Goal: Find contact information: Find specific page/section

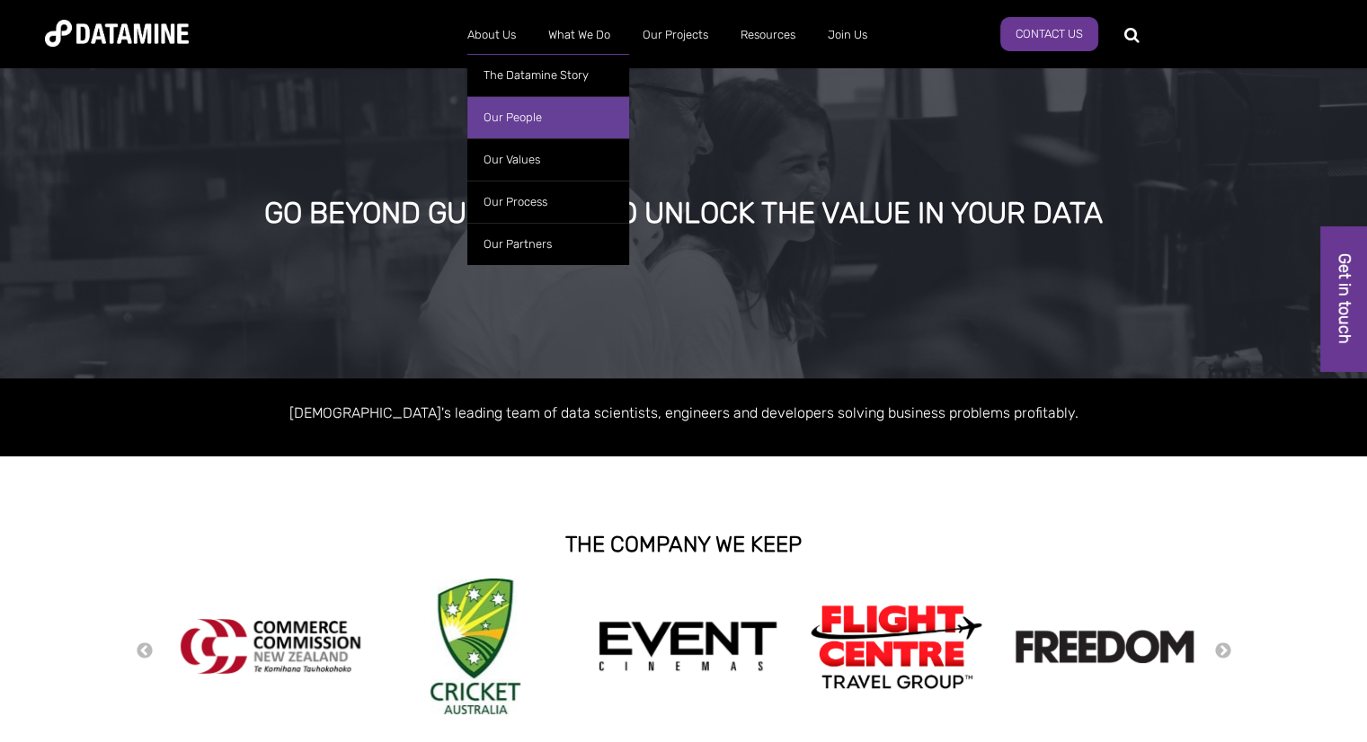
click at [514, 112] on link "Our People" at bounding box center [548, 117] width 162 height 42
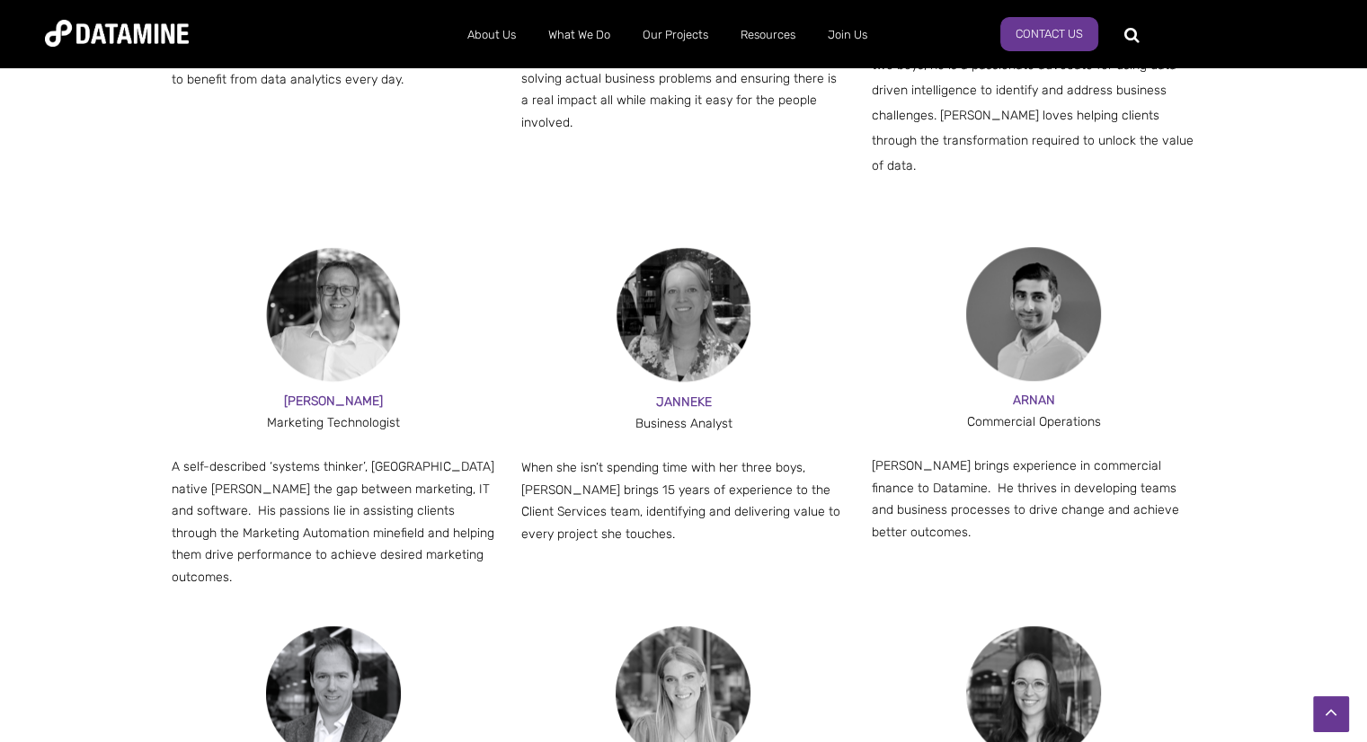
scroll to position [1708, 0]
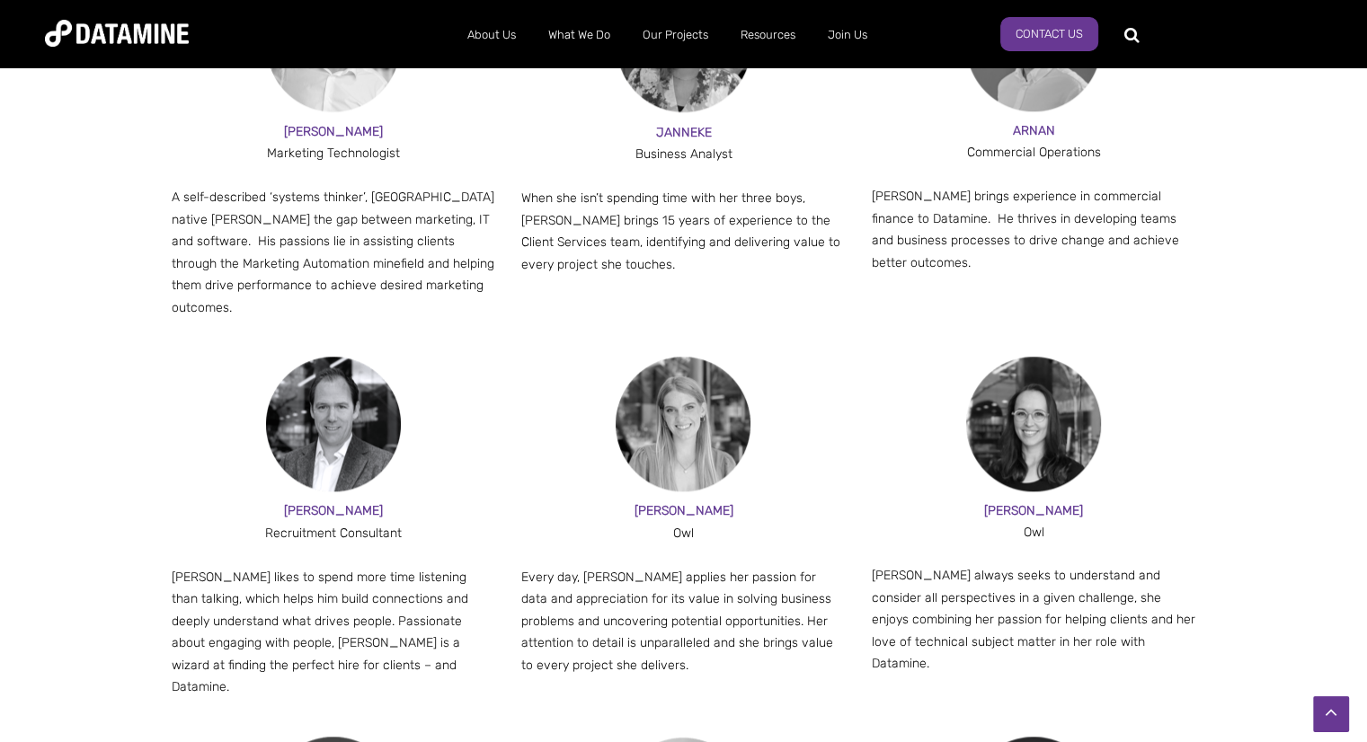
click at [326, 501] on div "JESSE" at bounding box center [334, 512] width 324 height 22
click at [334, 503] on span "JESSE" at bounding box center [333, 510] width 99 height 15
click at [374, 569] on p "Jesse likes to spend more time listening than talking, which helps him build co…" at bounding box center [334, 633] width 324 height 132
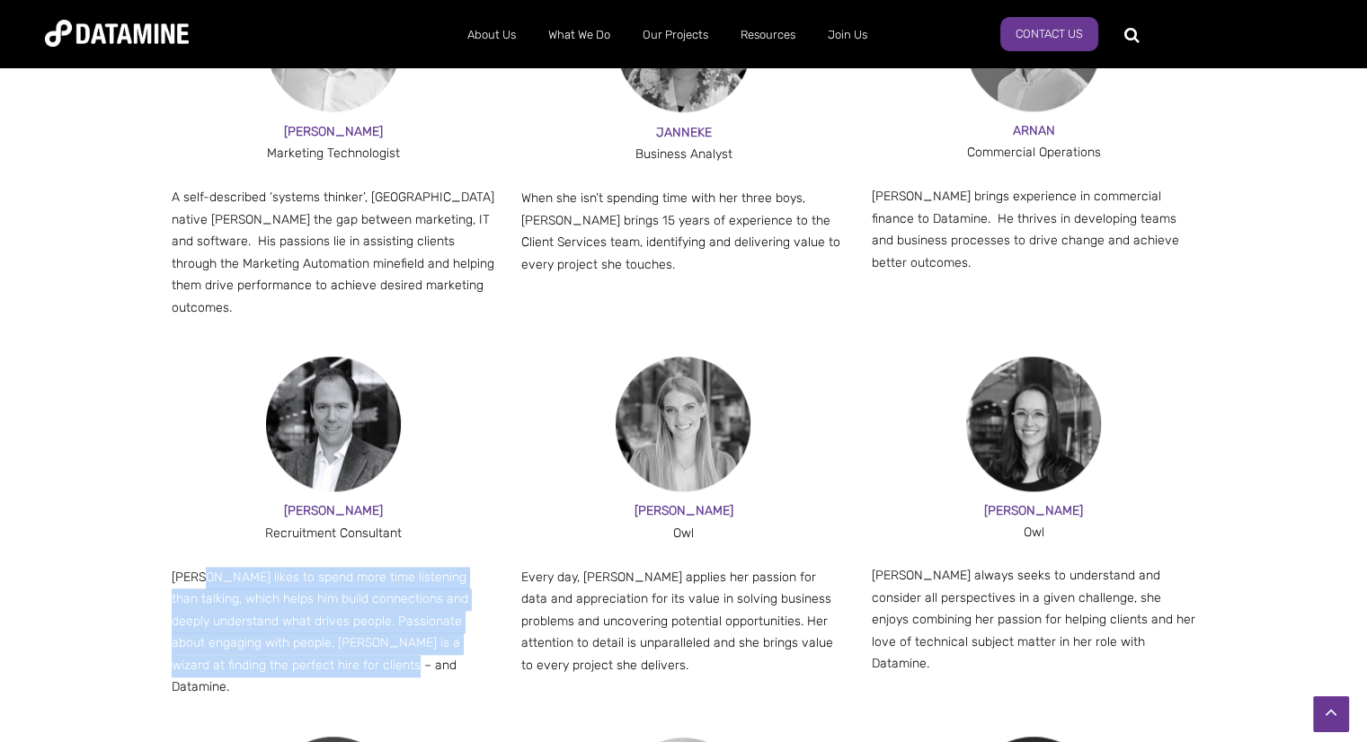
drag, startPoint x: 404, startPoint y: 618, endPoint x: 204, endPoint y: 519, distance: 223.9
click at [204, 567] on p "Jesse likes to spend more time listening than talking, which helps him build co…" at bounding box center [334, 633] width 324 height 132
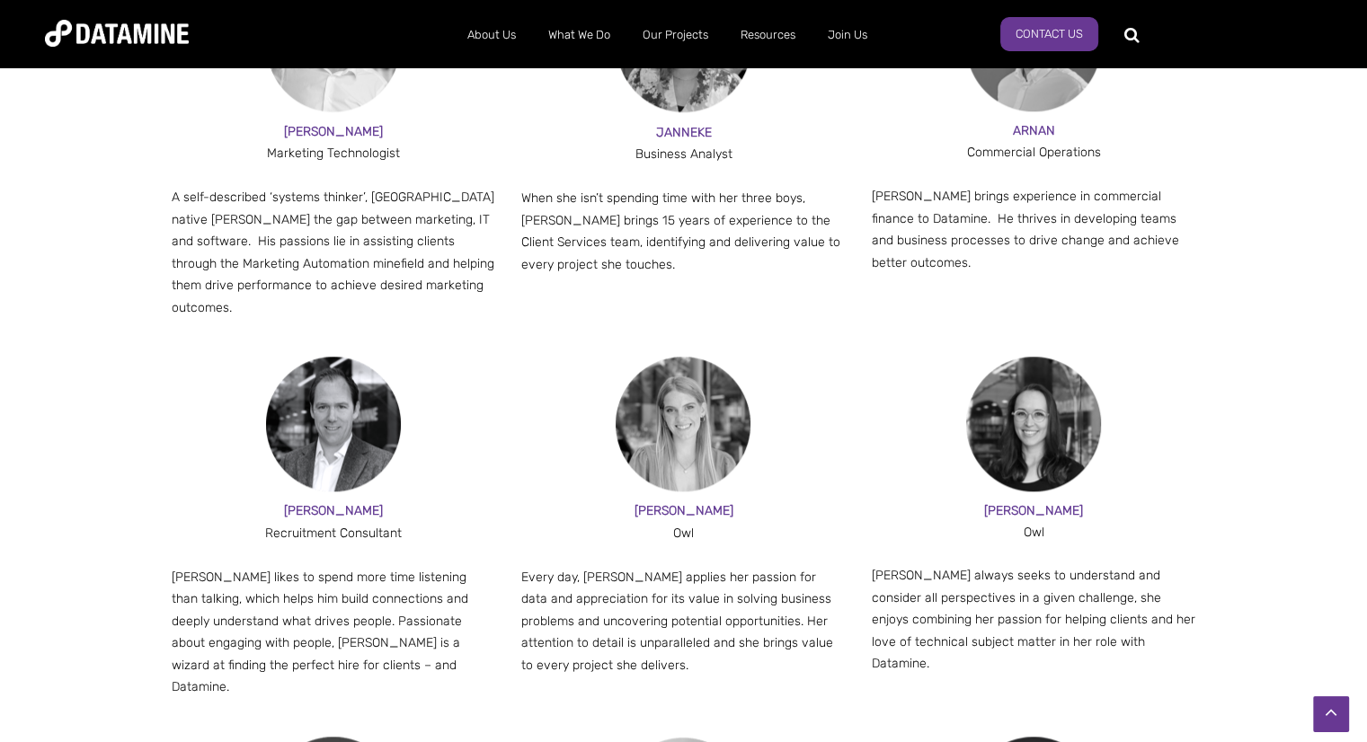
drag, startPoint x: 351, startPoint y: 465, endPoint x: 366, endPoint y: 461, distance: 14.8
click at [351, 503] on span "JESSE" at bounding box center [333, 510] width 99 height 15
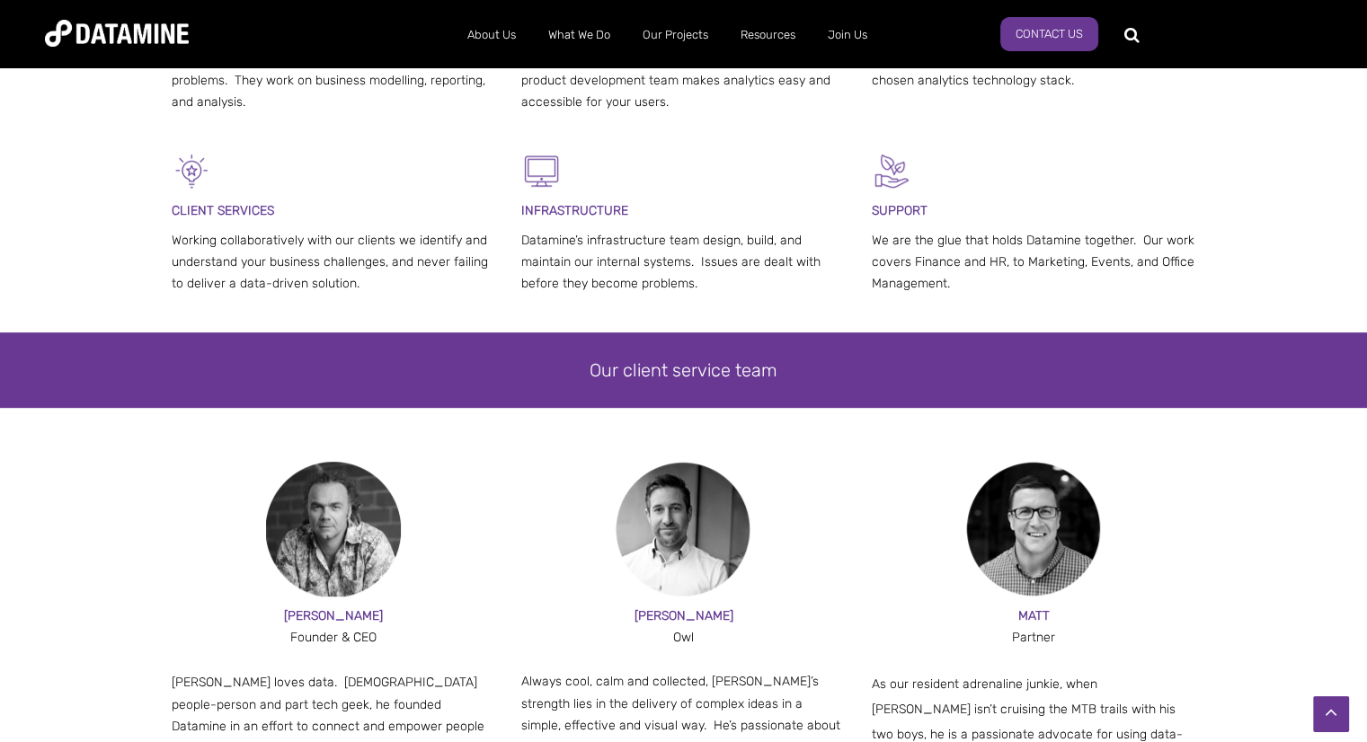
scroll to position [665, 0]
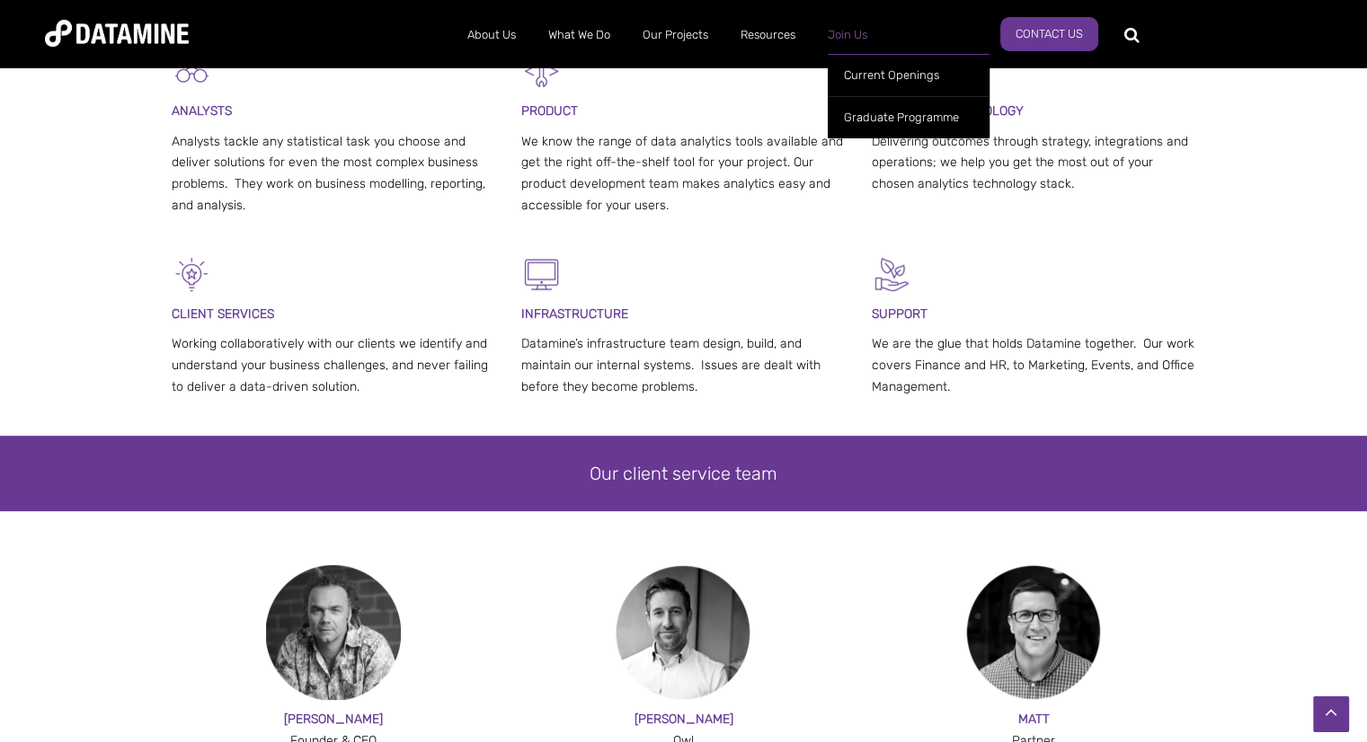
click at [837, 38] on link "Join Us" at bounding box center [848, 35] width 72 height 47
